Goal: Task Accomplishment & Management: Use online tool/utility

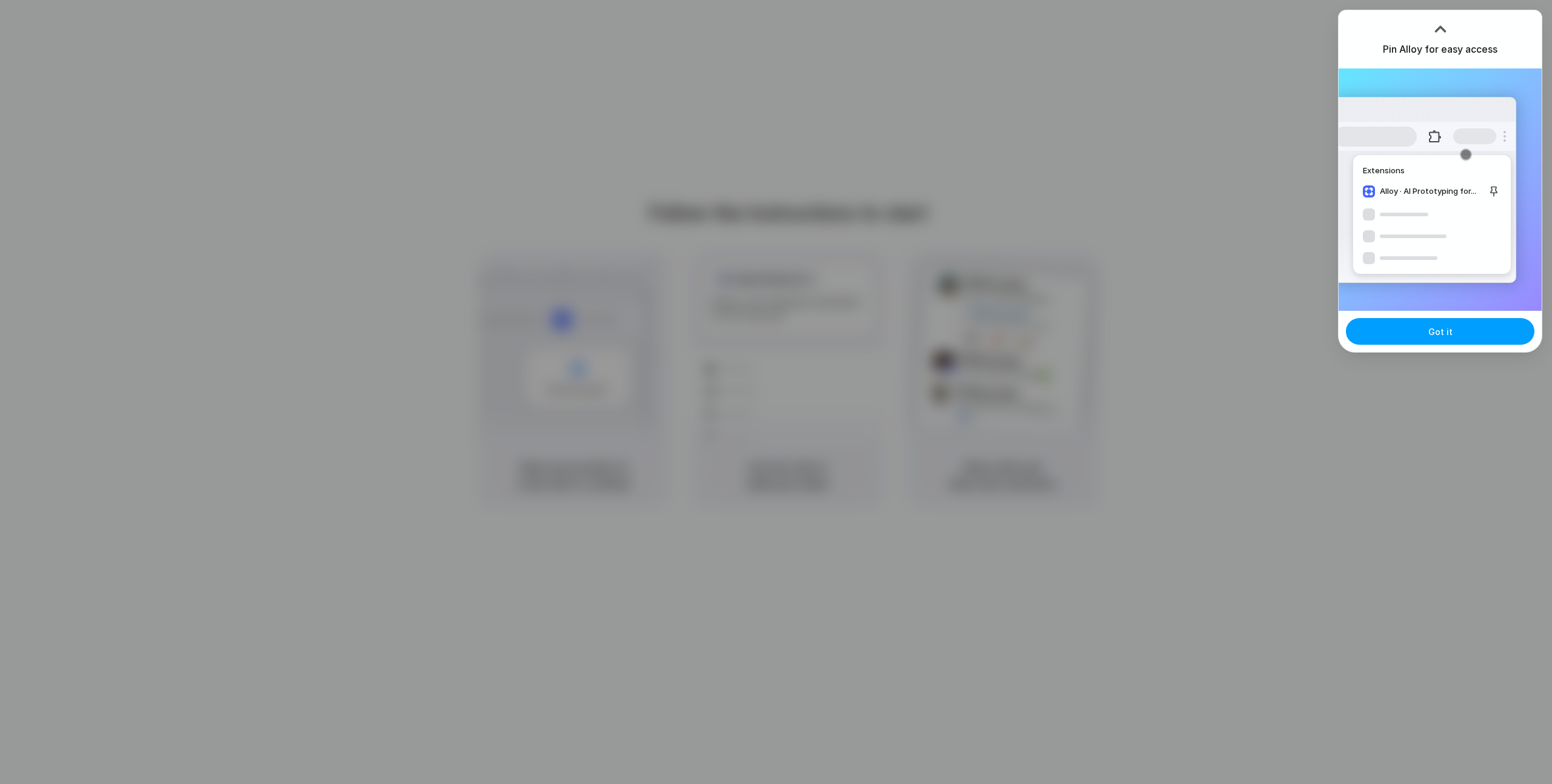
click at [1472, 333] on button "Got it" at bounding box center [1440, 332] width 188 height 27
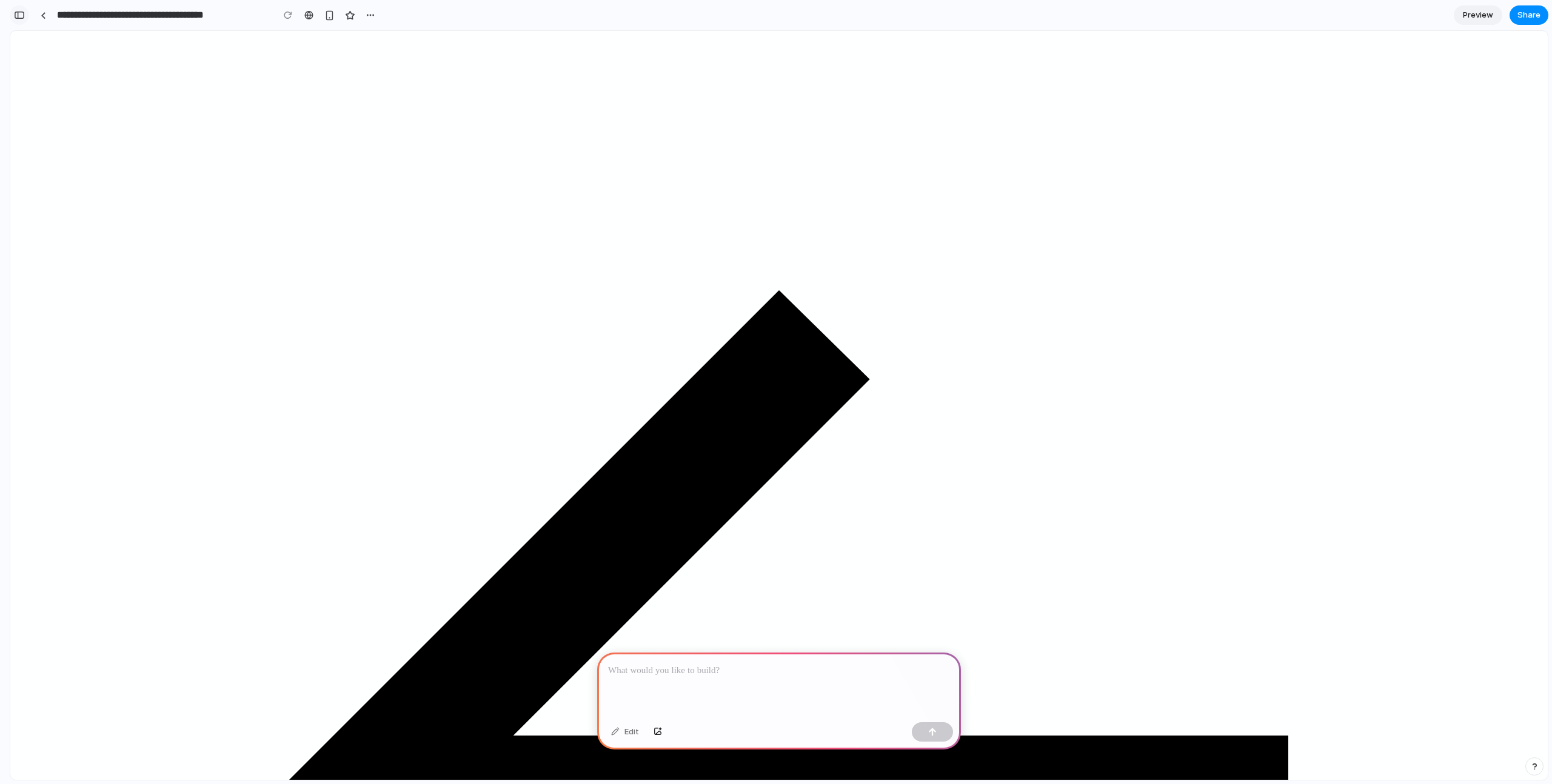
click at [25, 17] on button "button" at bounding box center [19, 15] width 19 height 19
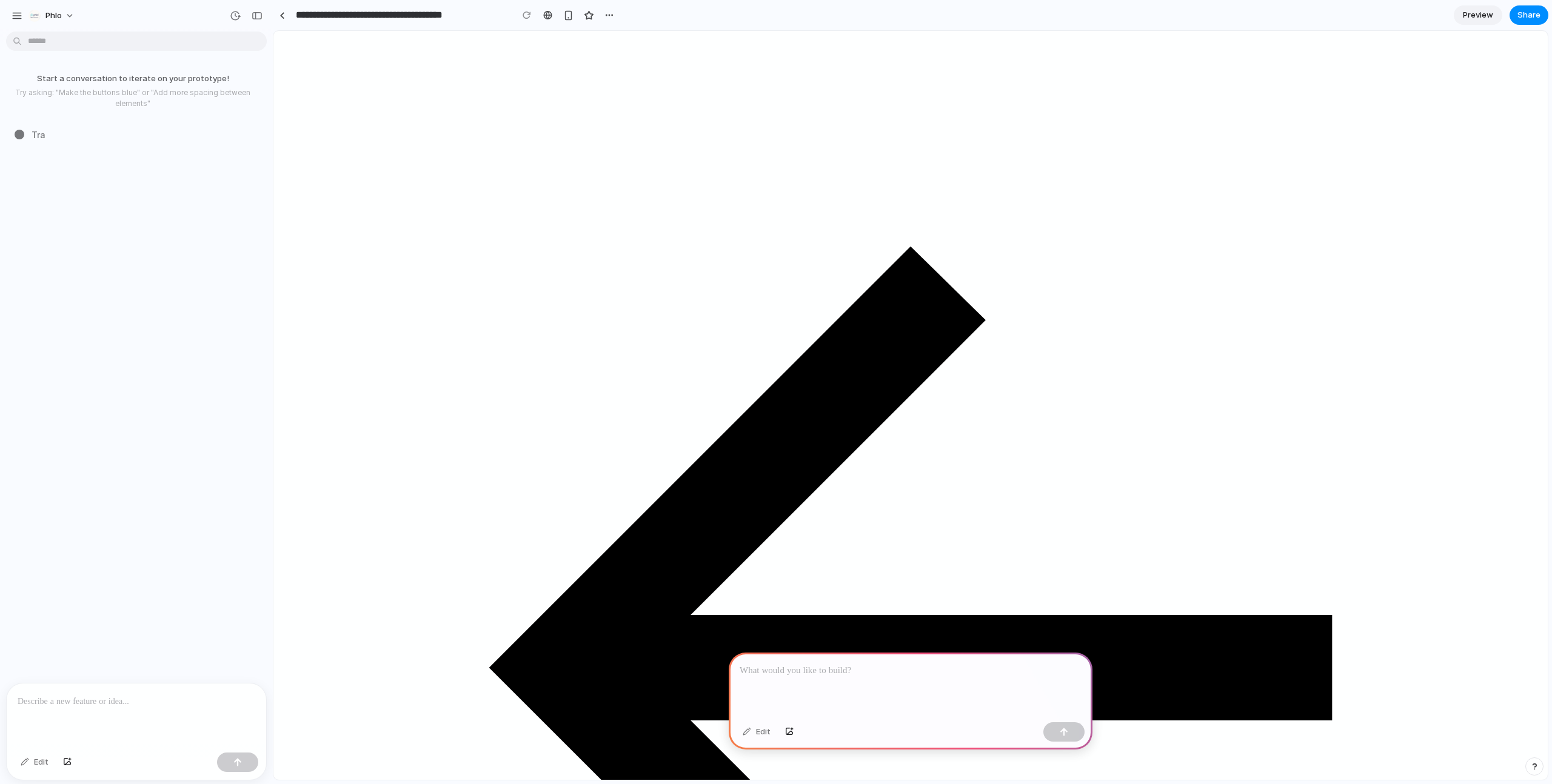
click at [786, 683] on div at bounding box center [910, 685] width 364 height 65
drag, startPoint x: 816, startPoint y: 684, endPoint x: 796, endPoint y: 705, distance: 29.0
click at [814, 685] on div at bounding box center [910, 685] width 364 height 65
click at [847, 699] on div at bounding box center [910, 685] width 364 height 65
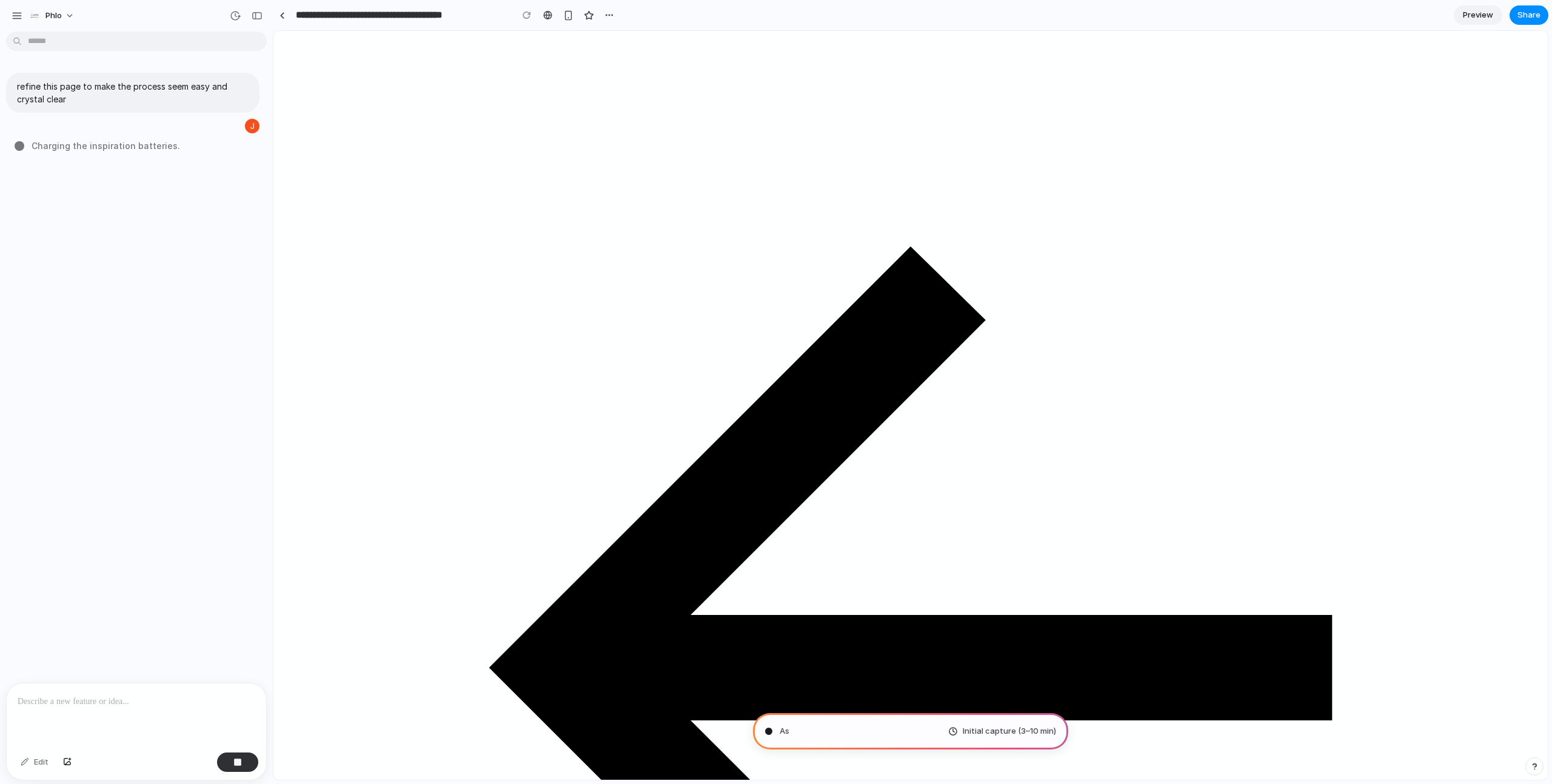
type input "**********"
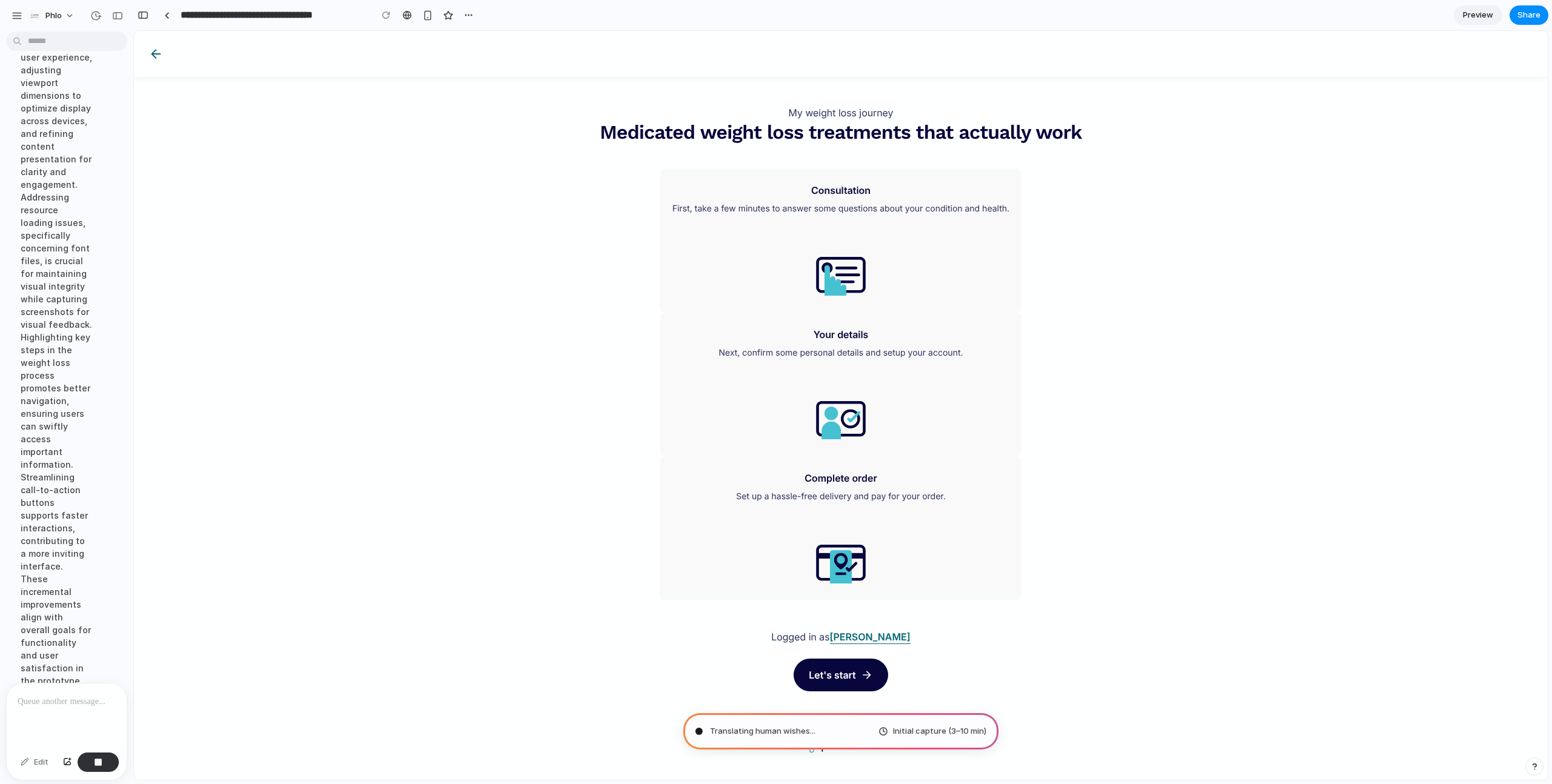
click at [853, 737] on div "Translating human wishes ... Initial capture (3–10 min)" at bounding box center [841, 732] width 315 height 37
click at [429, 12] on div "button" at bounding box center [427, 15] width 10 height 10
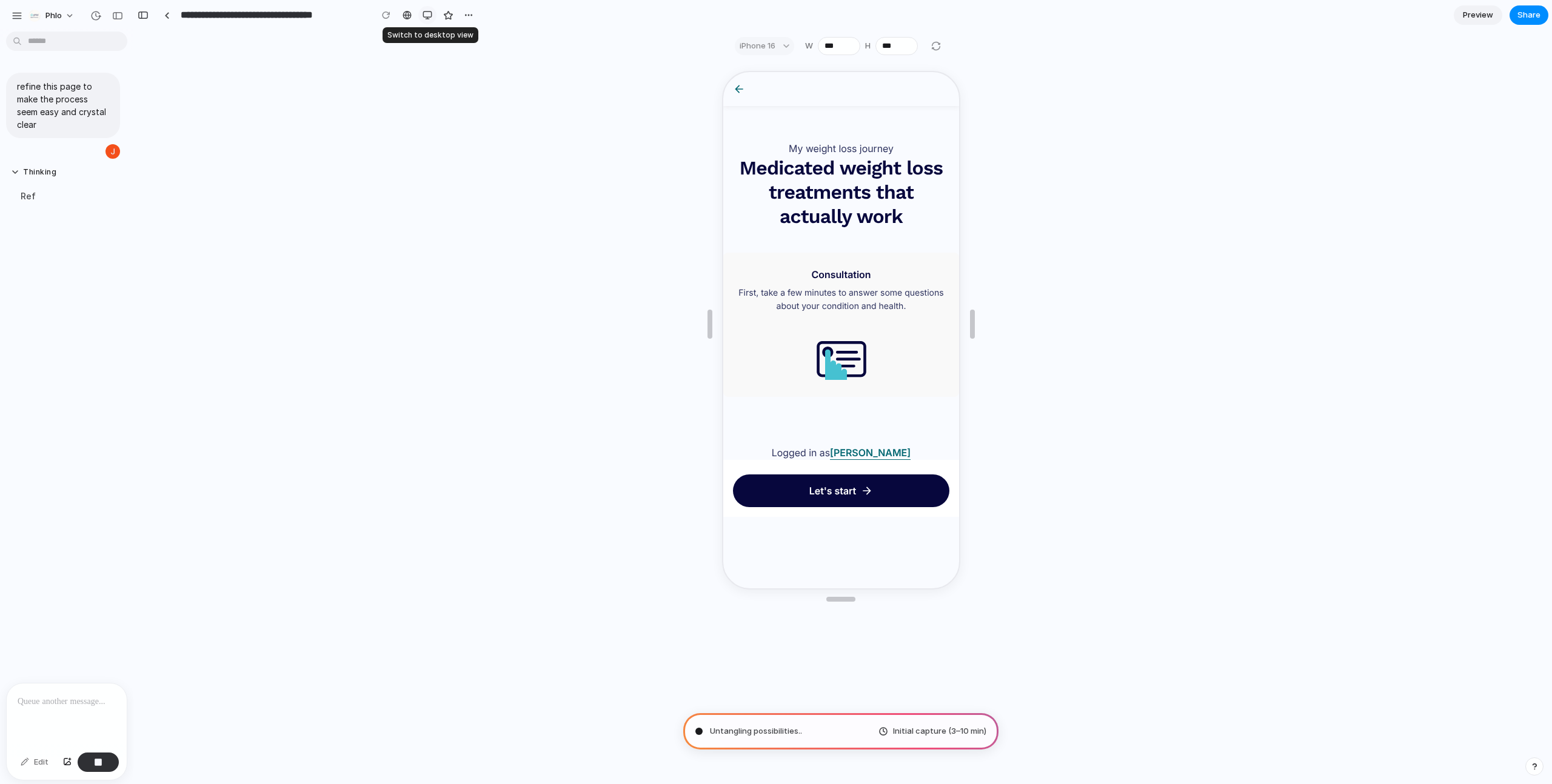
scroll to position [0, 0]
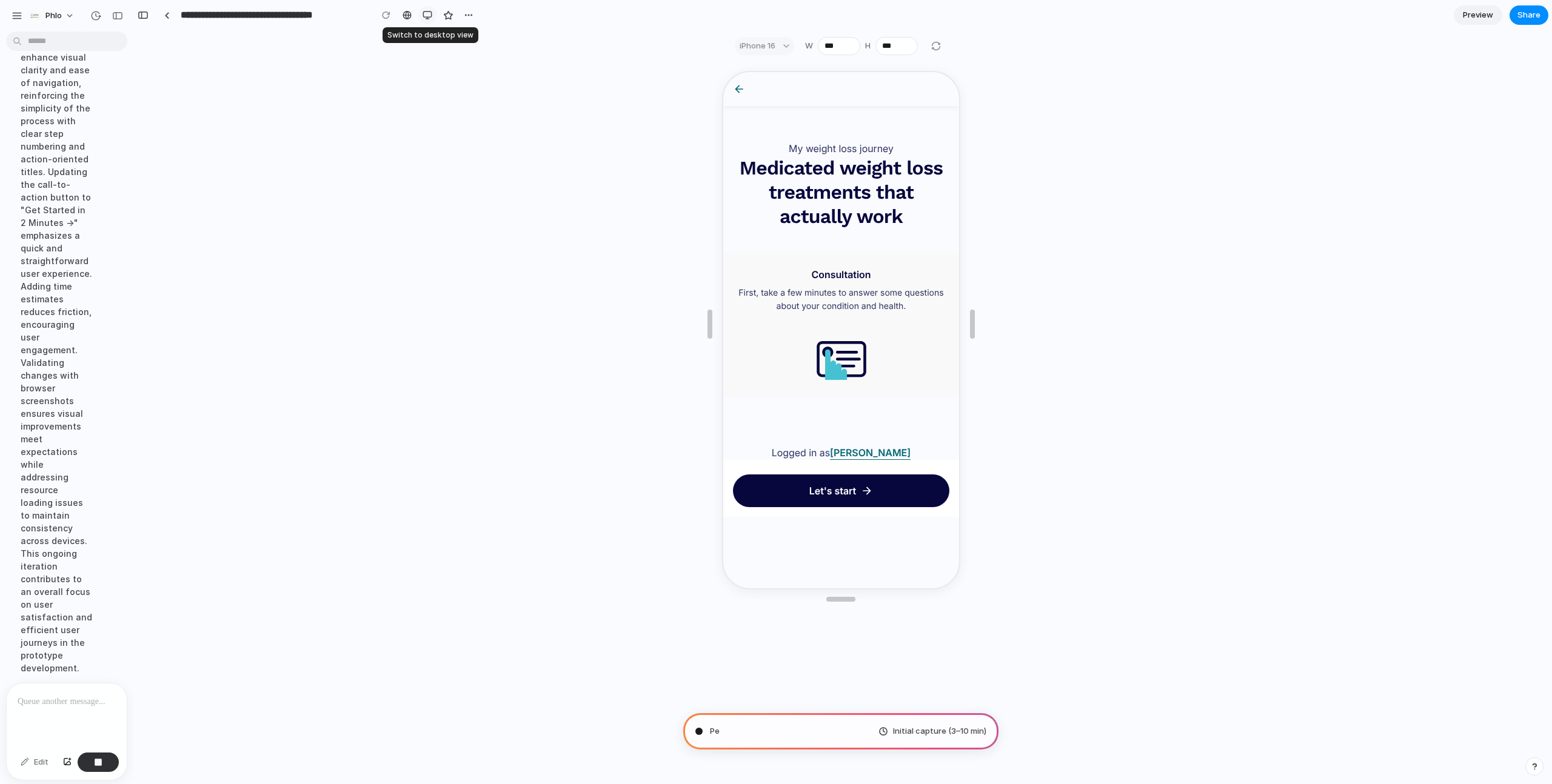
click at [429, 12] on div "button" at bounding box center [427, 15] width 10 height 10
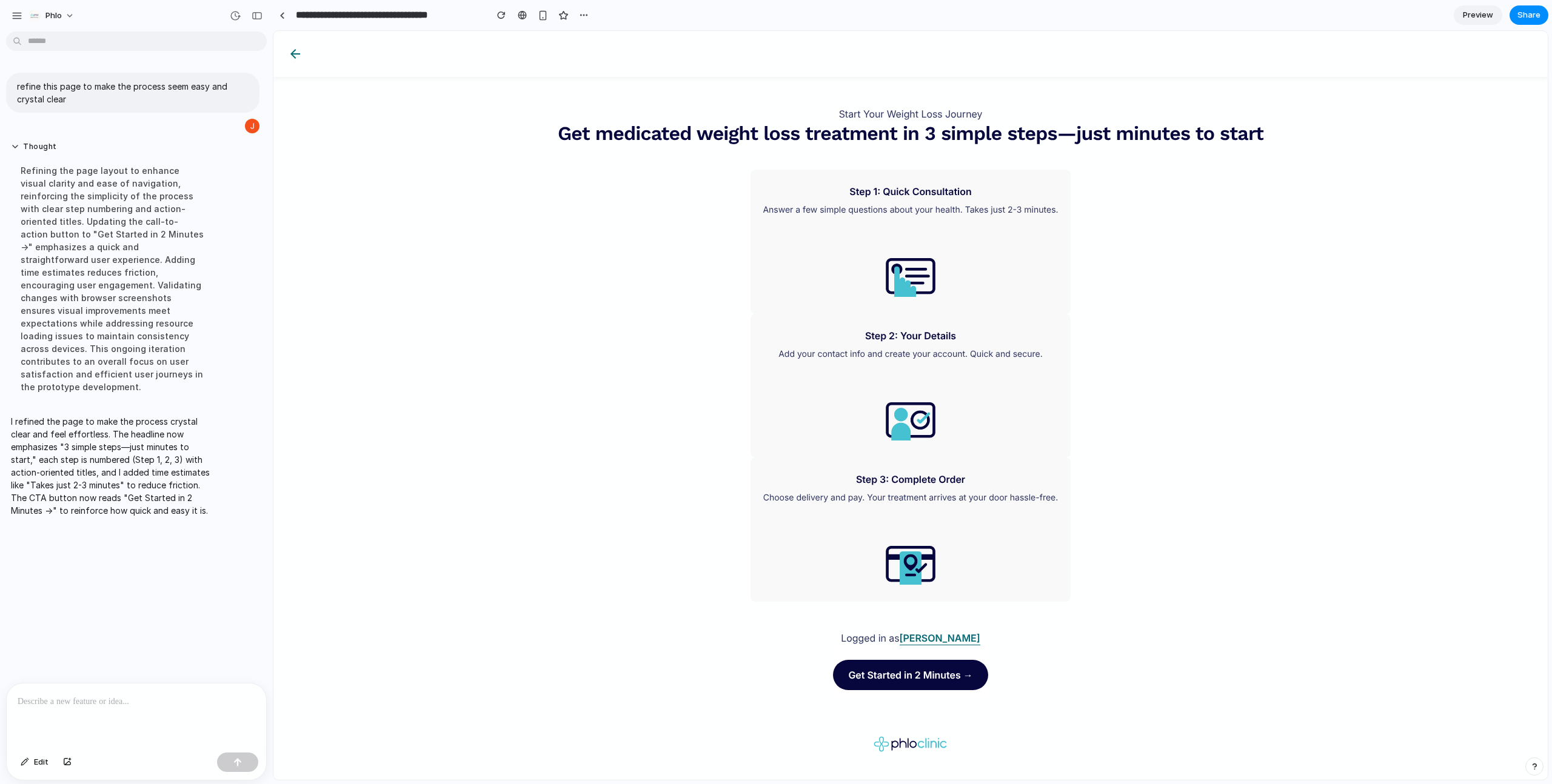
click at [170, 708] on p at bounding box center [136, 702] width 237 height 15
click at [54, 15] on span "Phlo" at bounding box center [54, 16] width 17 height 12
click at [10, 17] on div "Settings Invite members Change theme Sign out" at bounding box center [776, 392] width 1552 height 784
click at [12, 16] on div "button" at bounding box center [17, 15] width 11 height 11
click at [59, 12] on span "Phlo" at bounding box center [54, 16] width 17 height 12
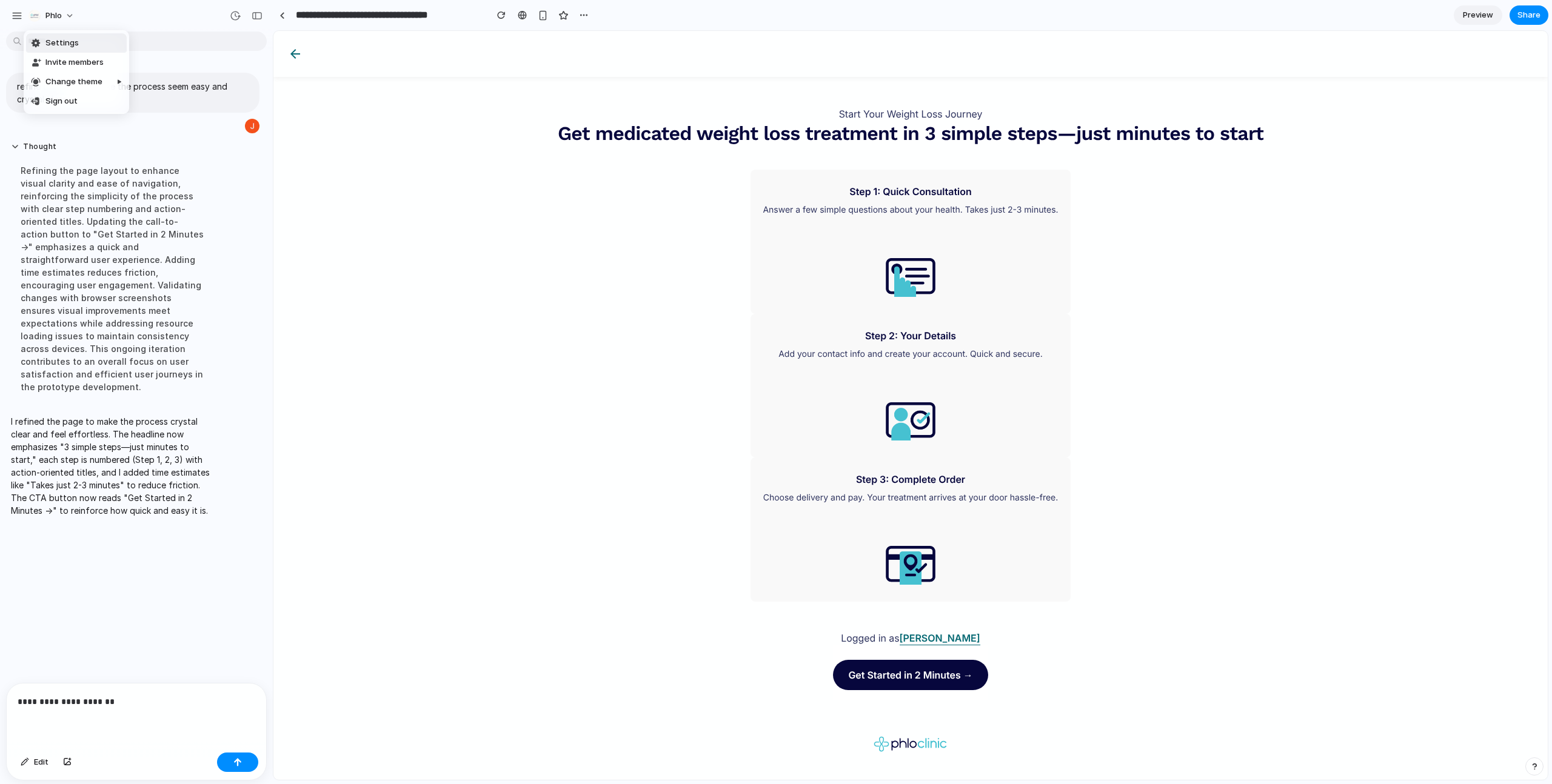
drag, startPoint x: 500, startPoint y: 229, endPoint x: 516, endPoint y: 222, distance: 17.5
click at [501, 228] on div "Settings Invite members Change theme Sign out" at bounding box center [776, 392] width 1552 height 784
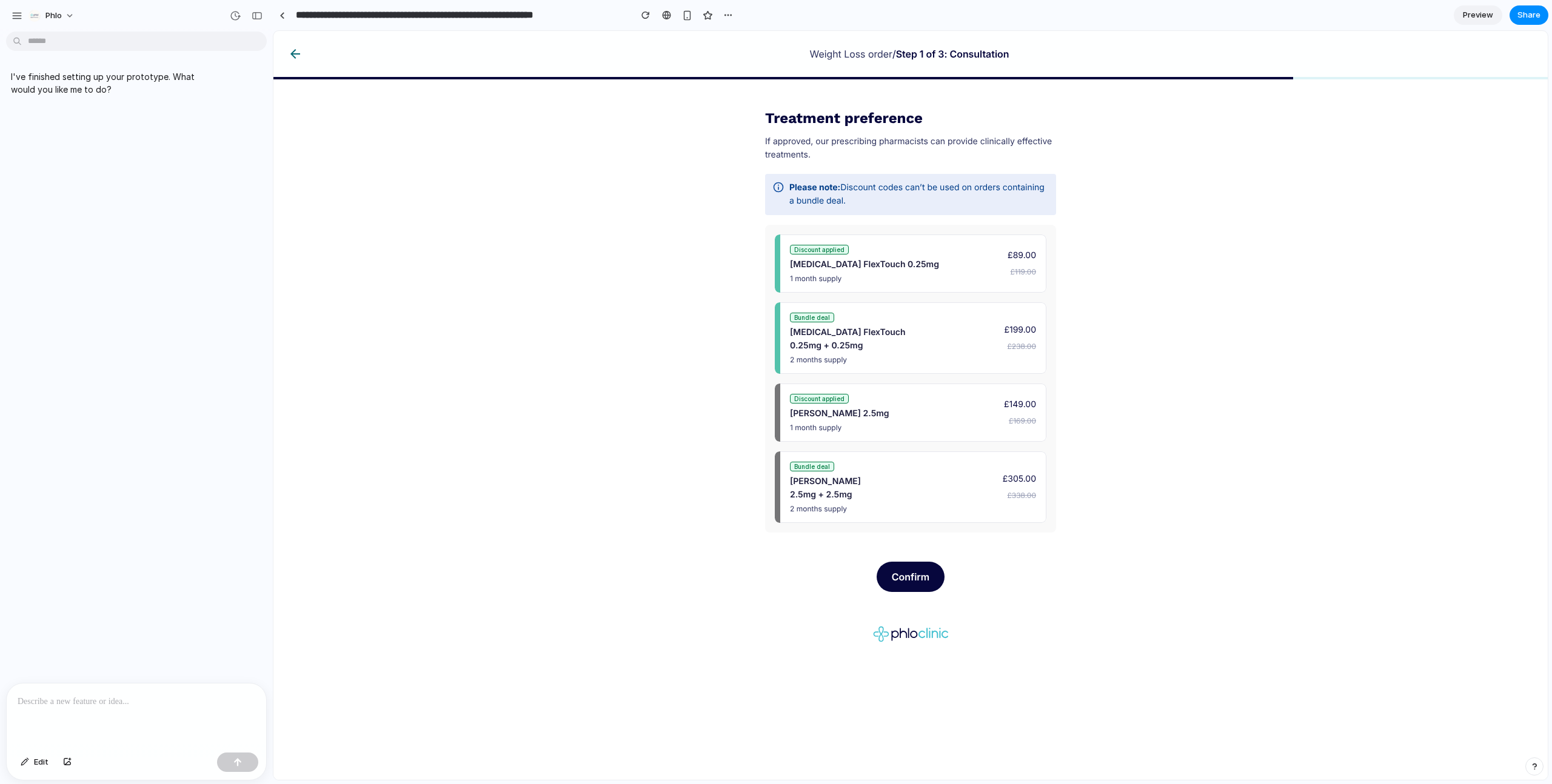
click at [129, 696] on p at bounding box center [136, 702] width 237 height 15
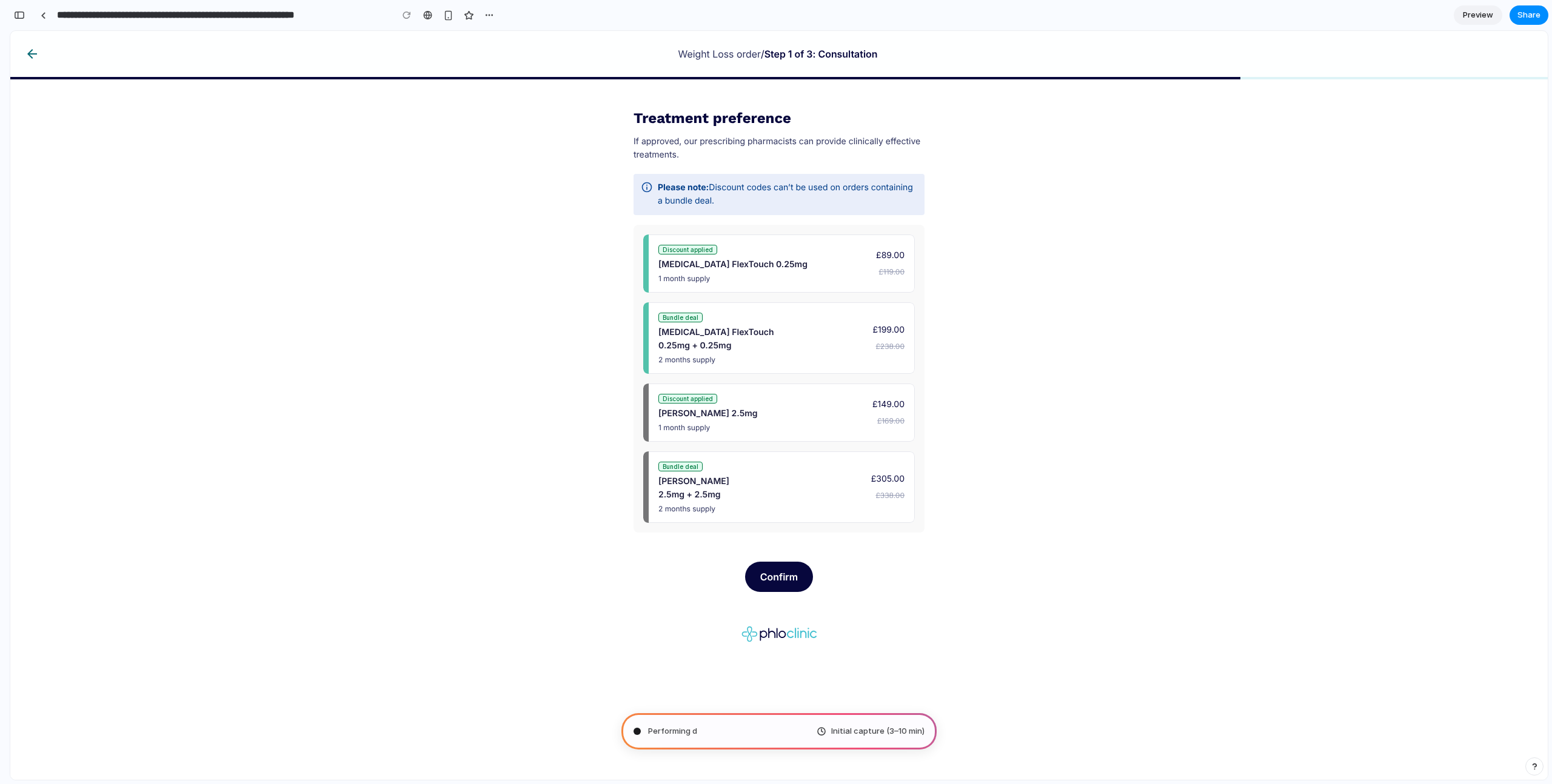
type input "**********"
